Goal: Feedback & Contribution: Leave review/rating

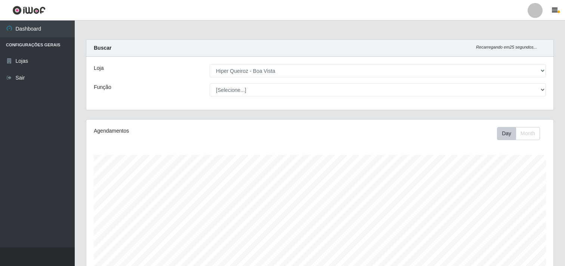
select select "514"
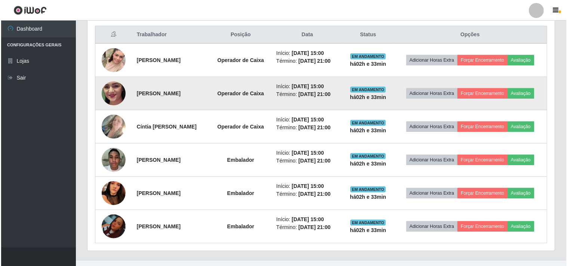
scroll to position [290, 0]
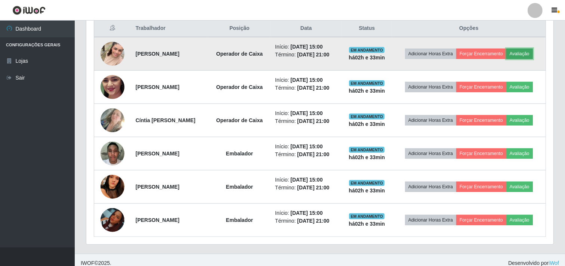
click at [521, 55] on button "Avaliação" at bounding box center [520, 54] width 27 height 10
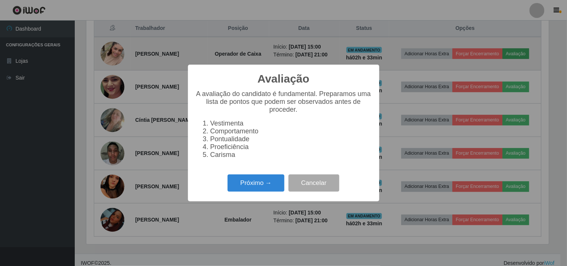
scroll to position [155, 462]
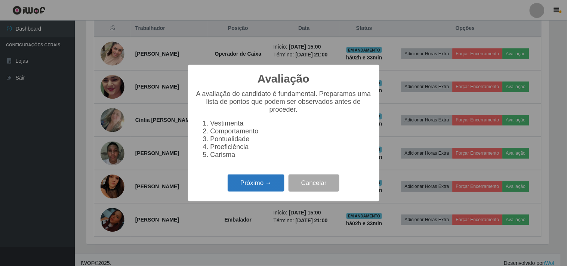
click at [250, 188] on button "Próximo →" at bounding box center [256, 184] width 57 height 18
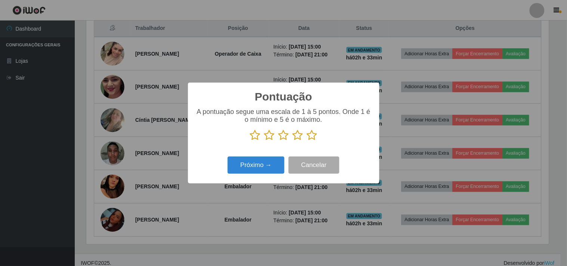
scroll to position [373713, 373406]
click at [311, 136] on icon at bounding box center [312, 135] width 10 height 11
click at [307, 141] on input "radio" at bounding box center [307, 141] width 0 height 0
click at [252, 167] on button "Próximo →" at bounding box center [256, 166] width 57 height 18
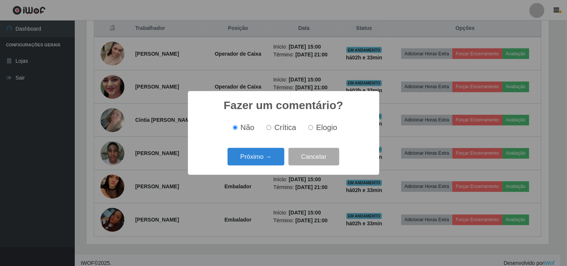
click at [310, 128] on input "Elogio" at bounding box center [310, 127] width 5 height 5
radio input "true"
click at [247, 158] on button "Próximo →" at bounding box center [256, 157] width 57 height 18
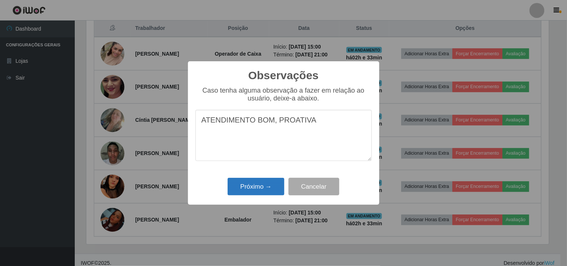
type textarea "ATENDIMENTO BOM, PROATIVA"
click at [267, 192] on button "Próximo →" at bounding box center [256, 187] width 57 height 18
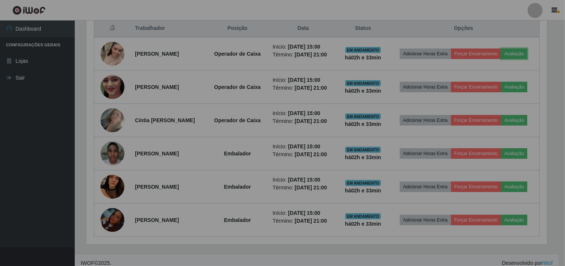
scroll to position [155, 467]
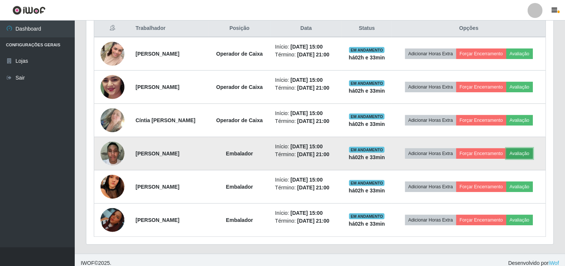
click at [522, 151] on button "Avaliação" at bounding box center [520, 153] width 27 height 10
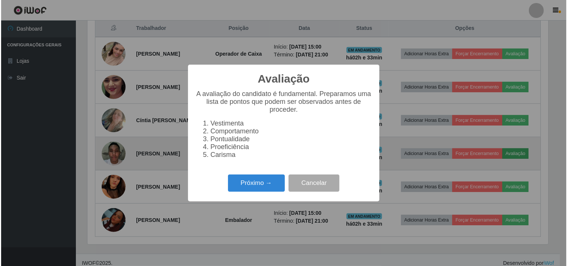
scroll to position [155, 462]
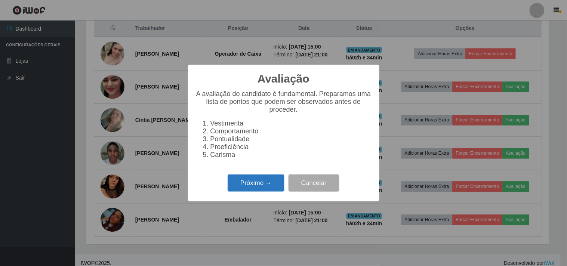
click at [249, 191] on button "Próximo →" at bounding box center [256, 184] width 57 height 18
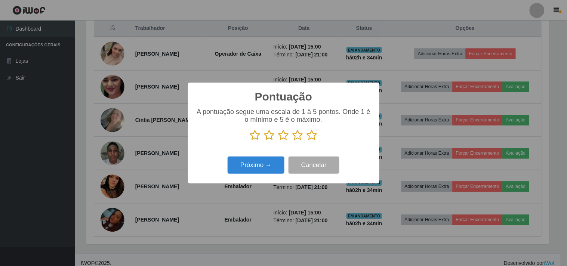
drag, startPoint x: 308, startPoint y: 138, endPoint x: 315, endPoint y: 135, distance: 7.5
click at [311, 137] on icon at bounding box center [312, 135] width 10 height 11
click at [307, 141] on input "radio" at bounding box center [307, 141] width 0 height 0
click at [267, 166] on button "Próximo →" at bounding box center [256, 166] width 57 height 18
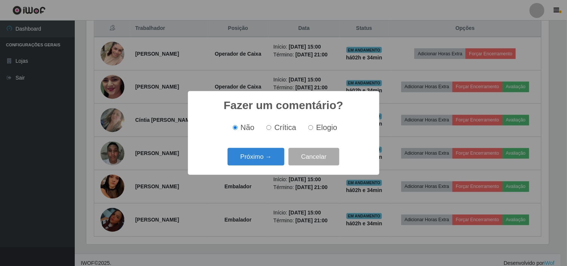
click at [314, 129] on label "Elogio" at bounding box center [321, 127] width 32 height 9
click at [313, 129] on input "Elogio" at bounding box center [310, 127] width 5 height 5
radio input "true"
click at [252, 160] on button "Próximo →" at bounding box center [256, 157] width 57 height 18
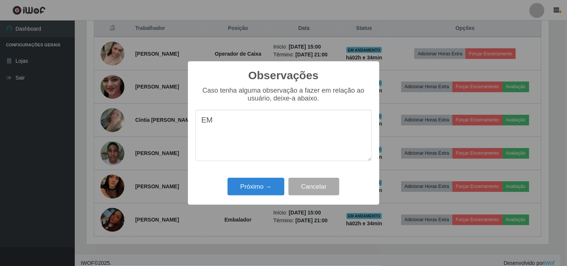
type textarea "E"
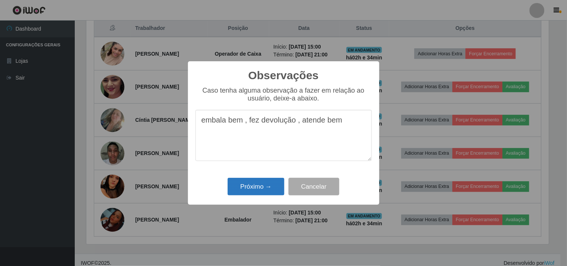
type textarea "embala bem , fez devolução , atende bem"
click at [260, 192] on button "Próximo →" at bounding box center [256, 187] width 57 height 18
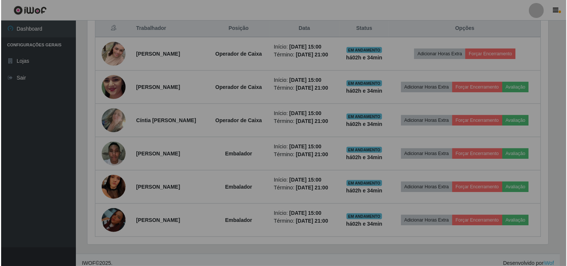
scroll to position [155, 467]
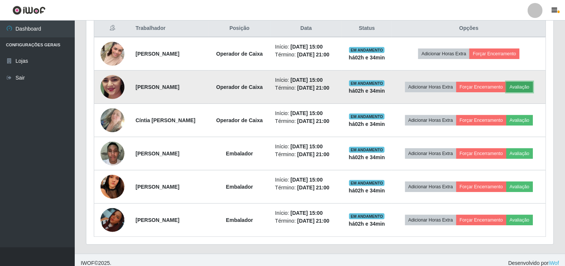
click at [524, 84] on button "Avaliação" at bounding box center [520, 87] width 27 height 10
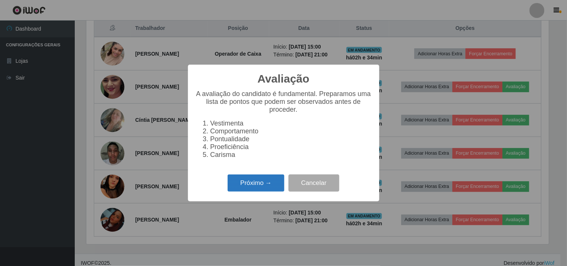
click at [259, 189] on button "Próximo →" at bounding box center [256, 184] width 57 height 18
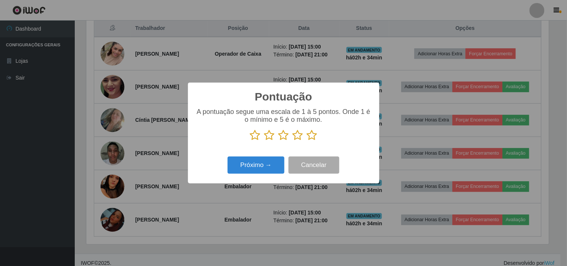
click at [312, 136] on icon at bounding box center [312, 135] width 10 height 11
click at [307, 141] on input "radio" at bounding box center [307, 141] width 0 height 0
click at [276, 163] on button "Próximo →" at bounding box center [256, 166] width 57 height 18
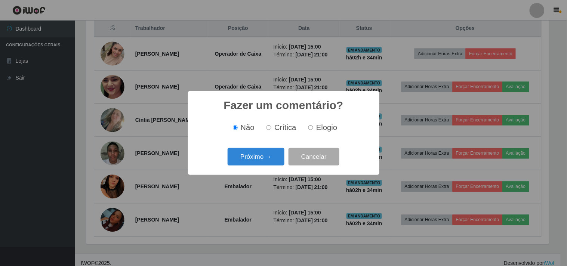
click at [306, 128] on label "Elogio" at bounding box center [321, 127] width 32 height 9
click at [308, 128] on input "Elogio" at bounding box center [310, 127] width 5 height 5
radio input "true"
click at [259, 157] on button "Próximo →" at bounding box center [256, 157] width 57 height 18
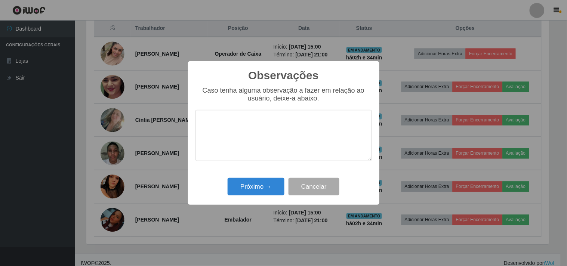
click at [225, 128] on textarea at bounding box center [284, 135] width 176 height 51
type textarea "atendimento bom ,proativa"
click at [249, 195] on button "Próximo →" at bounding box center [256, 187] width 57 height 18
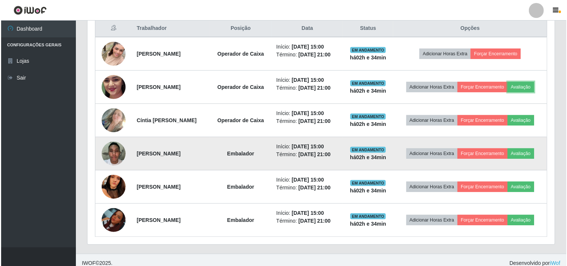
scroll to position [155, 467]
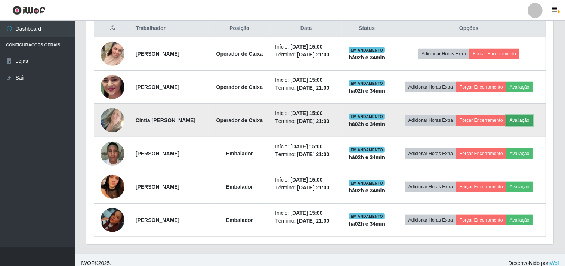
click at [522, 120] on button "Avaliação" at bounding box center [520, 120] width 27 height 10
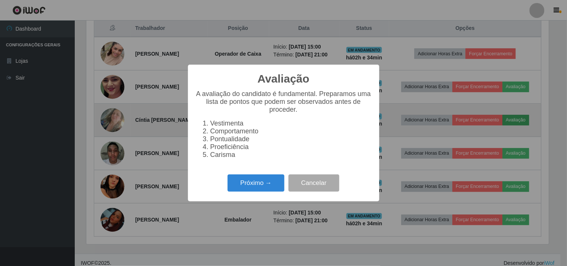
scroll to position [155, 462]
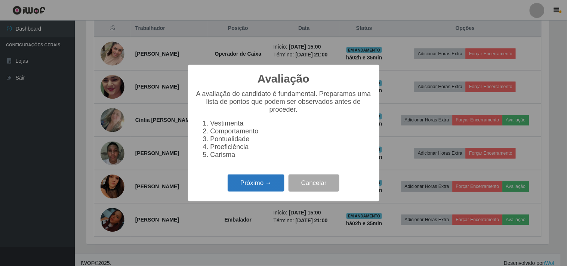
click at [255, 185] on button "Próximo →" at bounding box center [256, 184] width 57 height 18
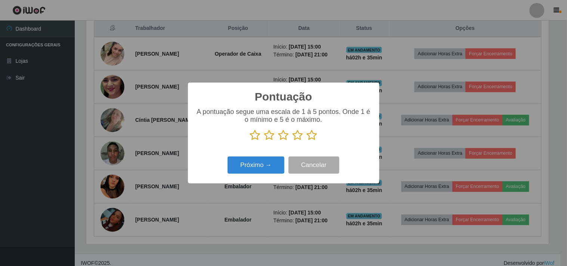
click at [313, 133] on icon at bounding box center [312, 135] width 10 height 11
click at [307, 141] on input "radio" at bounding box center [307, 141] width 0 height 0
click at [269, 165] on button "Próximo →" at bounding box center [256, 166] width 57 height 18
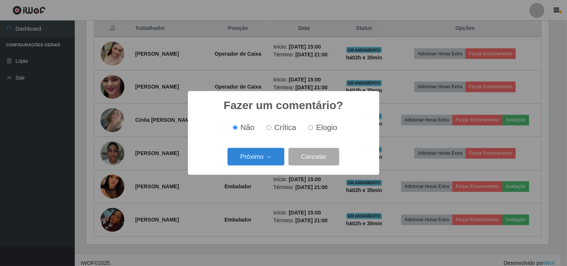
drag, startPoint x: 314, startPoint y: 127, endPoint x: 303, endPoint y: 133, distance: 12.2
click at [311, 128] on label "Elogio" at bounding box center [321, 127] width 32 height 9
click at [311, 127] on input "Elogio" at bounding box center [310, 127] width 5 height 5
radio input "true"
click at [261, 163] on button "Próximo →" at bounding box center [256, 157] width 57 height 18
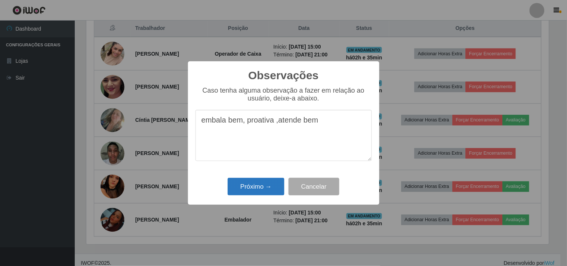
type textarea "embala bem, proativa ,atende bem"
click at [260, 189] on button "Próximo →" at bounding box center [256, 187] width 57 height 18
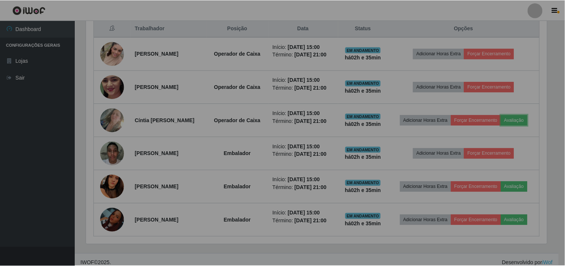
scroll to position [155, 467]
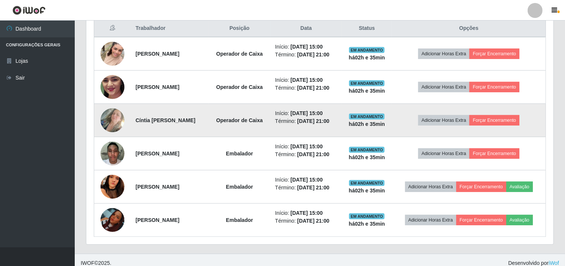
click at [526, 120] on td "Adicionar Horas Extra Forçar Encerramento" at bounding box center [469, 120] width 154 height 33
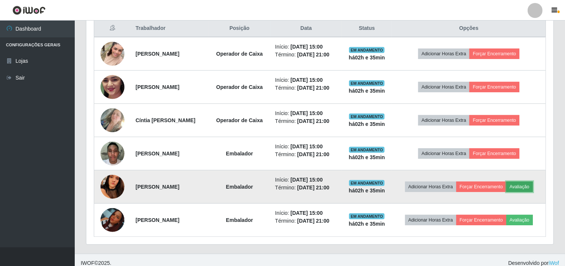
click at [525, 185] on button "Avaliação" at bounding box center [520, 187] width 27 height 10
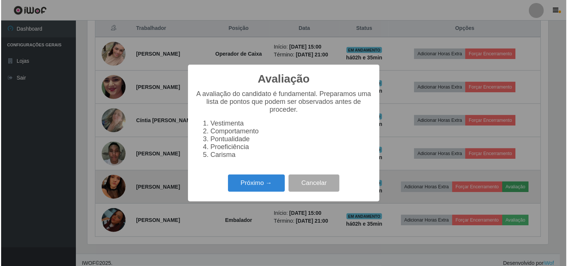
scroll to position [155, 462]
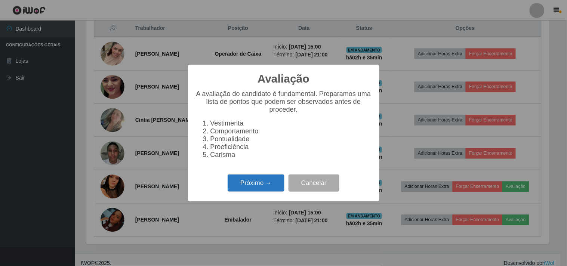
click at [253, 188] on button "Próximo →" at bounding box center [256, 184] width 57 height 18
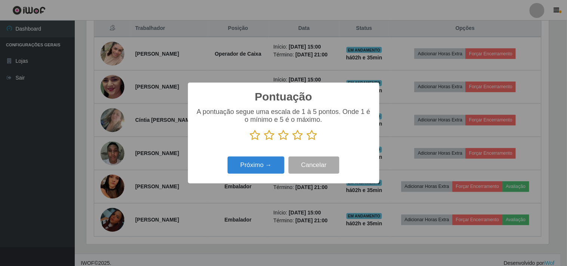
scroll to position [373713, 373406]
click at [317, 132] on p at bounding box center [284, 135] width 176 height 11
drag, startPoint x: 316, startPoint y: 133, endPoint x: 309, endPoint y: 137, distance: 7.6
click at [315, 133] on icon at bounding box center [312, 135] width 10 height 11
click at [307, 141] on input "radio" at bounding box center [307, 141] width 0 height 0
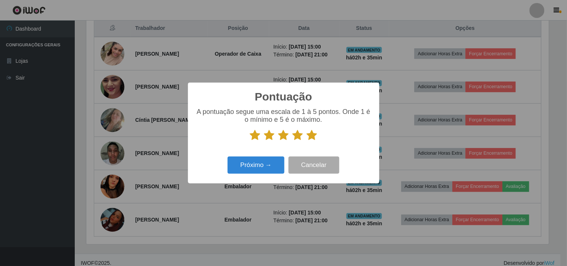
click at [308, 138] on icon at bounding box center [312, 135] width 10 height 11
click at [307, 141] on input "radio" at bounding box center [307, 141] width 0 height 0
click at [265, 163] on button "Próximo →" at bounding box center [256, 166] width 57 height 18
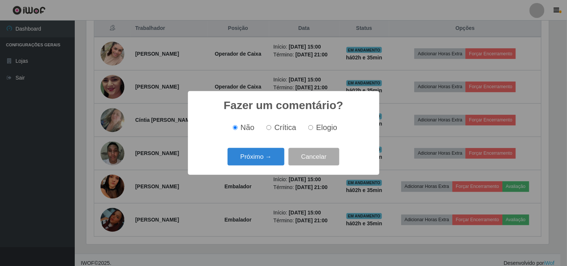
click at [309, 129] on input "Elogio" at bounding box center [310, 127] width 5 height 5
radio input "true"
click at [256, 158] on button "Próximo →" at bounding box center [256, 157] width 57 height 18
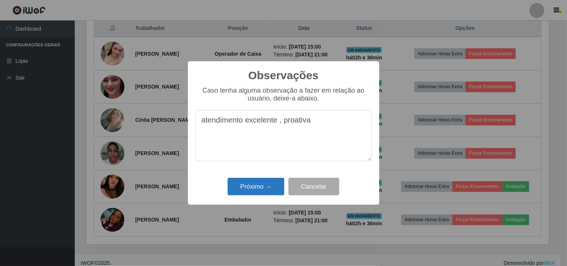
type textarea "atendimento excelente , proativa"
click at [260, 188] on button "Próximo →" at bounding box center [256, 187] width 57 height 18
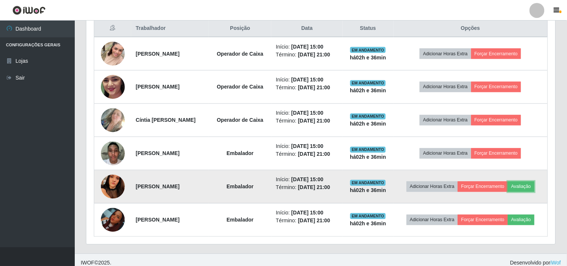
scroll to position [155, 467]
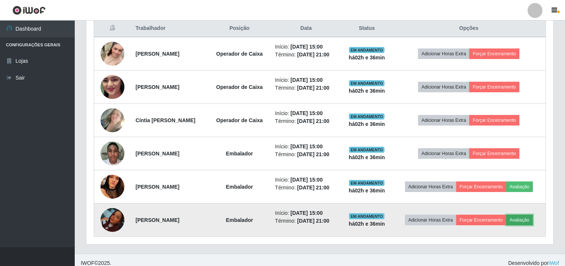
click at [517, 221] on button "Avaliação" at bounding box center [520, 220] width 27 height 10
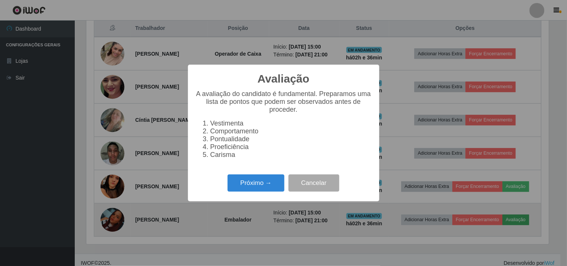
scroll to position [155, 462]
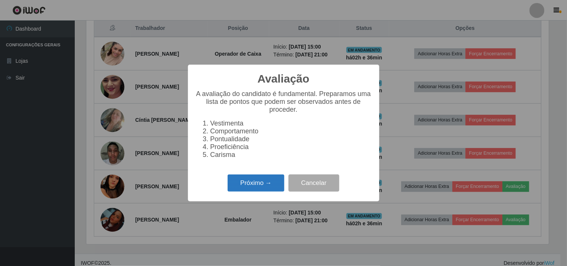
click at [264, 189] on button "Próximo →" at bounding box center [256, 184] width 57 height 18
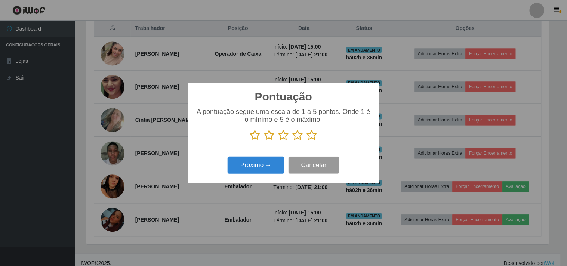
scroll to position [373713, 373406]
click at [311, 135] on icon at bounding box center [312, 135] width 10 height 11
click at [307, 141] on input "radio" at bounding box center [307, 141] width 0 height 0
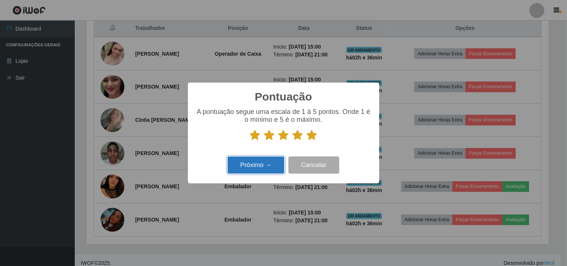
click at [254, 165] on button "Próximo →" at bounding box center [256, 166] width 57 height 18
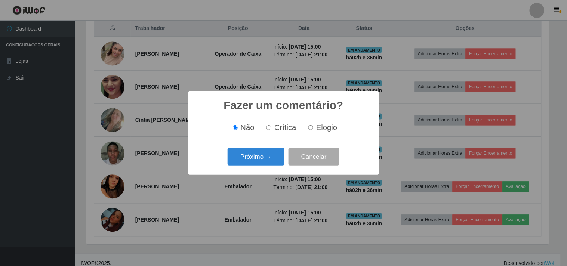
click at [310, 124] on label "Elogio" at bounding box center [321, 127] width 32 height 9
click at [310, 125] on input "Elogio" at bounding box center [310, 127] width 5 height 5
radio input "true"
click at [255, 155] on button "Próximo →" at bounding box center [256, 157] width 57 height 18
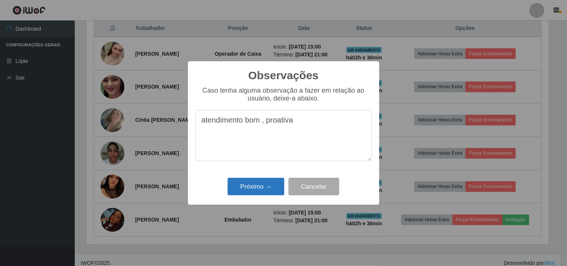
type textarea "atendimento bom , proativa"
click at [259, 185] on button "Próximo →" at bounding box center [256, 187] width 57 height 18
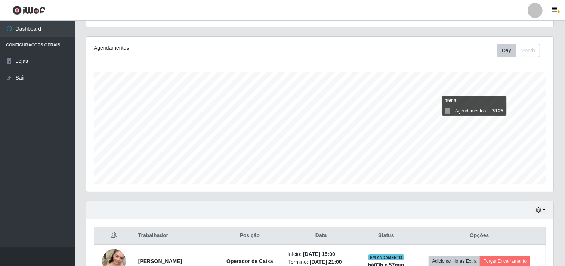
scroll to position [0, 0]
